Goal: Information Seeking & Learning: Understand process/instructions

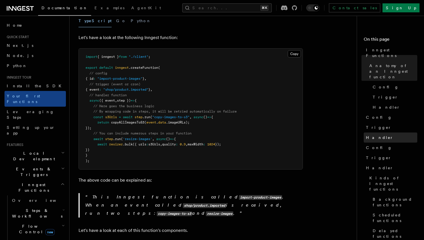
scroll to position [16, 0]
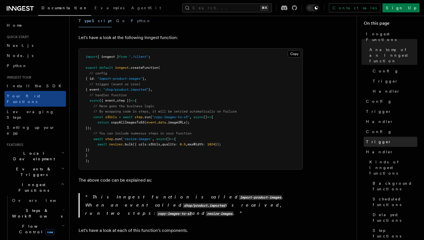
click at [374, 139] on span "Trigger" at bounding box center [379, 142] width 26 height 6
click at [373, 139] on span "Trigger" at bounding box center [379, 142] width 26 height 6
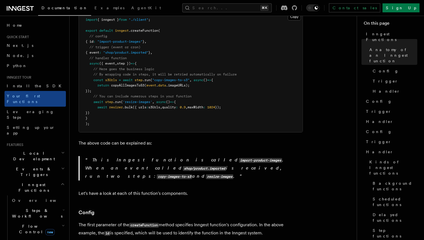
scroll to position [160, 0]
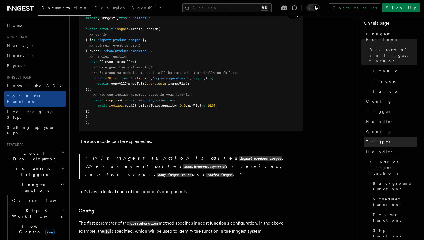
click at [379, 137] on link "Trigger" at bounding box center [391, 142] width 54 height 10
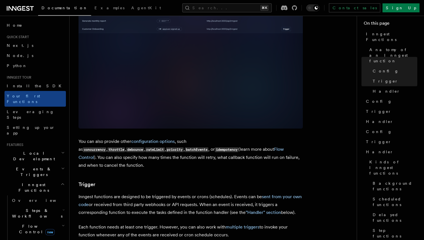
scroll to position [403, 0]
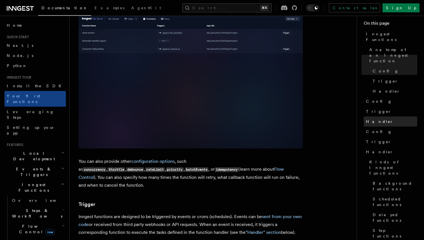
click at [377, 116] on link "Handler" at bounding box center [391, 121] width 54 height 10
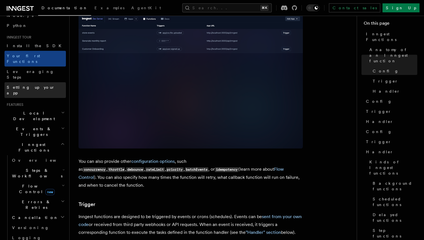
scroll to position [48, 0]
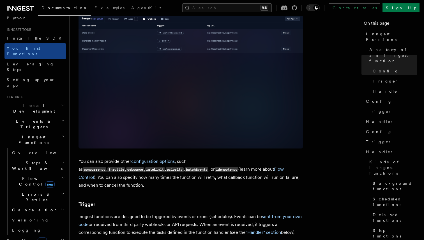
click at [31, 207] on span "Cancellation" at bounding box center [34, 210] width 49 height 6
click at [33, 218] on span "Overview" at bounding box center [46, 220] width 58 height 4
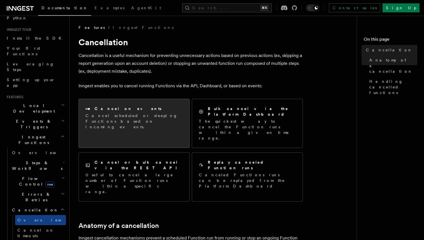
click at [147, 122] on p "Cancel scheduled or sleeping Functions based on incoming events." at bounding box center [134, 121] width 97 height 17
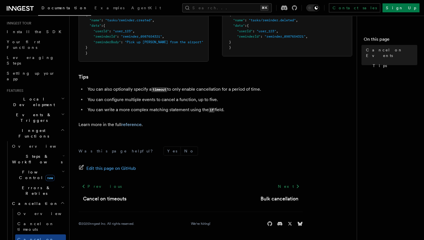
scroll to position [56, 0]
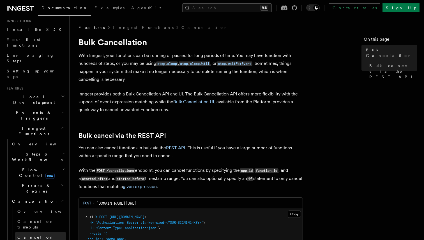
click at [54, 232] on link "Cancel on events" at bounding box center [40, 240] width 51 height 16
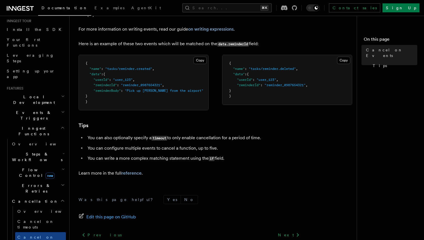
scroll to position [375, 0]
